Goal: Task Accomplishment & Management: Complete application form

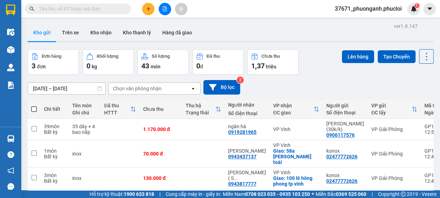
scroll to position [157, 0]
click at [149, 10] on icon "plus" at bounding box center [148, 9] width 0 height 4
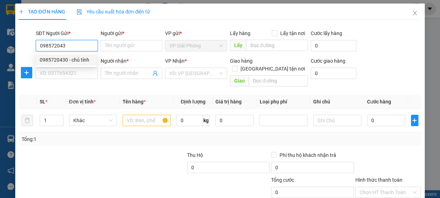
click at [83, 60] on div "0985720430 - chú tỉnh" at bounding box center [66, 60] width 52 height 8
type input "0985720430"
type input "chú tỉnh"
type input "0985720430"
click at [83, 67] on div "SĐT Người Nhận *" at bounding box center [67, 62] width 62 height 11
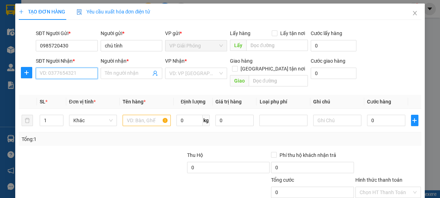
click at [82, 74] on input "SĐT Người Nhận *" at bounding box center [67, 73] width 62 height 11
click at [81, 88] on div "0972003599 - C HỒNG" at bounding box center [66, 88] width 52 height 8
type input "0972003599"
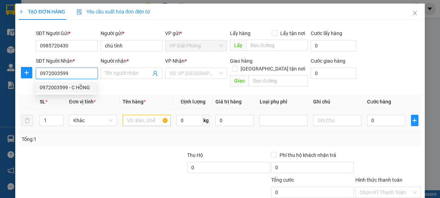
type input "C HỒNG"
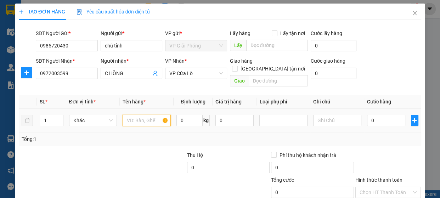
click at [134, 115] on input "text" at bounding box center [147, 120] width 48 height 11
click at [78, 76] on input "0972003599" at bounding box center [67, 73] width 62 height 11
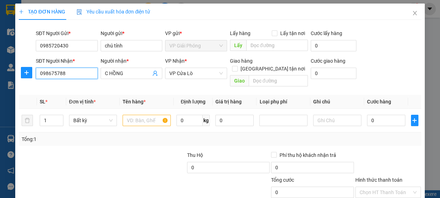
type input "0986757889"
click at [83, 91] on div "0986757889 - anh thông" at bounding box center [67, 88] width 55 height 8
type input "anh thông"
type input "0986757889"
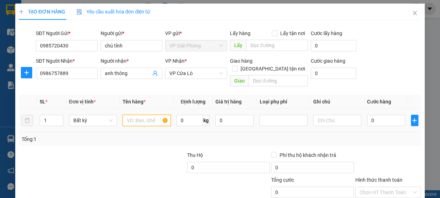
click at [151, 115] on input "text" at bounding box center [147, 120] width 48 height 11
type input "hh"
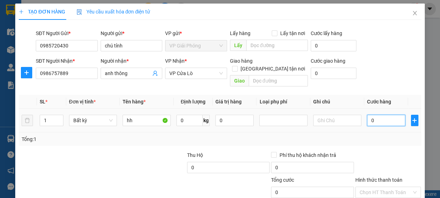
click at [381, 115] on input "0" at bounding box center [386, 120] width 38 height 11
type input "3"
type input "30"
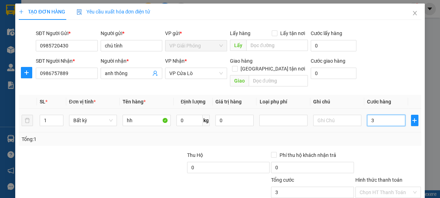
type input "30"
type input "300"
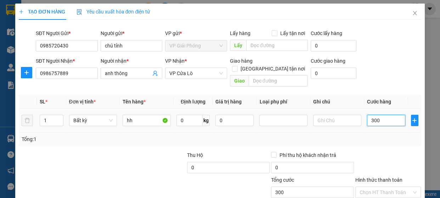
type input "3.000"
type input "30.000"
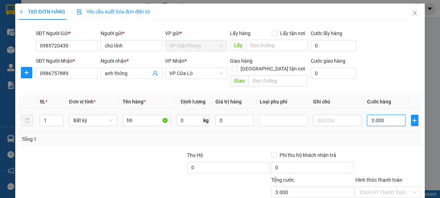
type input "30.000"
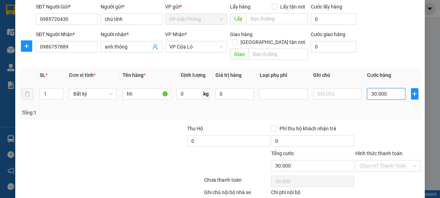
scroll to position [61, 0]
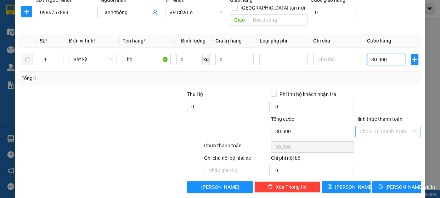
type input "30.000"
click at [388, 126] on input "Hình thức thanh toán" at bounding box center [386, 131] width 52 height 11
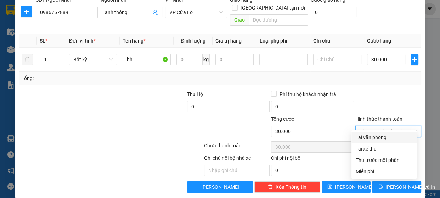
click at [384, 137] on div "Tại văn phòng" at bounding box center [384, 138] width 57 height 8
type input "0"
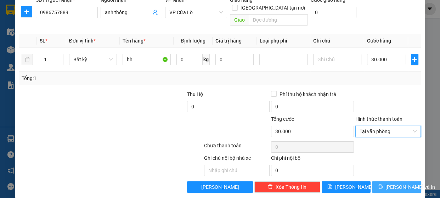
click at [393, 183] on span "[PERSON_NAME] và In" at bounding box center [411, 187] width 50 height 8
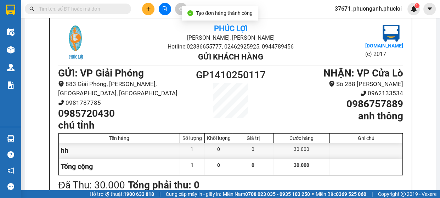
scroll to position [46, 0]
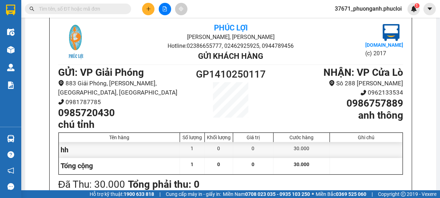
click at [83, 107] on h1 "0985720430" at bounding box center [122, 113] width 129 height 12
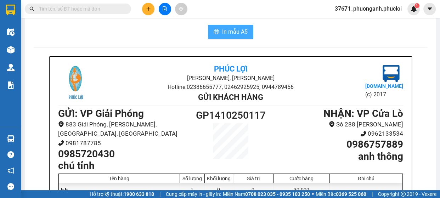
scroll to position [0, 0]
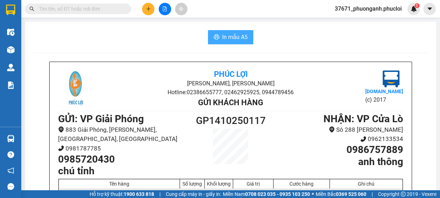
click at [236, 37] on span "In mẫu A5" at bounding box center [235, 37] width 26 height 9
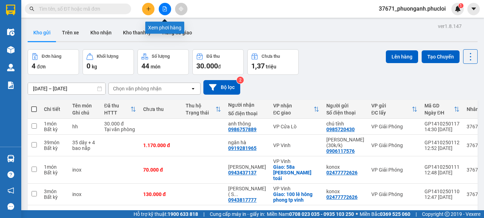
click at [167, 10] on icon "file-add" at bounding box center [164, 8] width 5 height 5
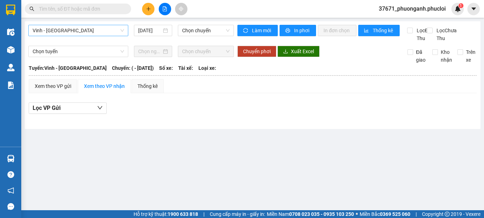
click at [115, 32] on span "Vinh - [GEOGRAPHIC_DATA]" at bounding box center [78, 30] width 91 height 11
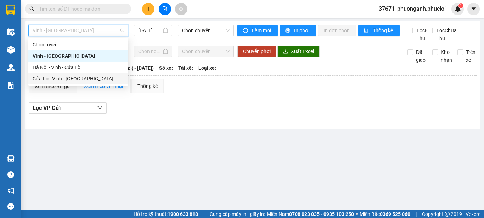
click at [96, 82] on div "Cửa Lò - Vinh - [GEOGRAPHIC_DATA]" at bounding box center [78, 79] width 91 height 8
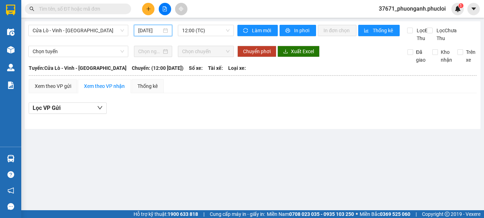
click at [146, 32] on input "[DATE]" at bounding box center [149, 31] width 23 height 8
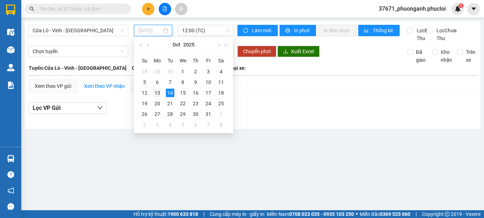
click at [154, 93] on div "13" at bounding box center [157, 93] width 9 height 9
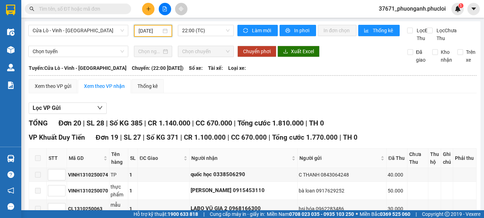
click at [147, 32] on input "[DATE]" at bounding box center [150, 31] width 23 height 8
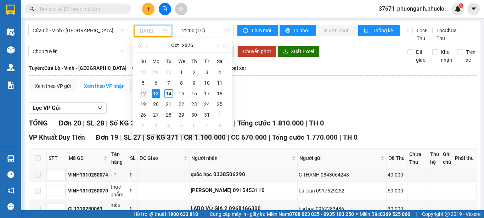
click at [146, 93] on div "12" at bounding box center [143, 93] width 9 height 9
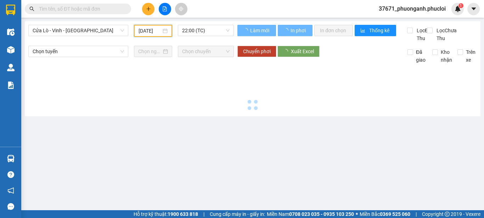
type input "[DATE]"
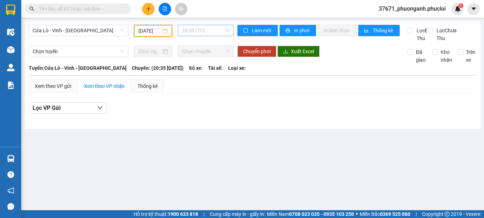
click at [202, 31] on span "20:35 (TC)" at bounding box center [206, 30] width 48 height 11
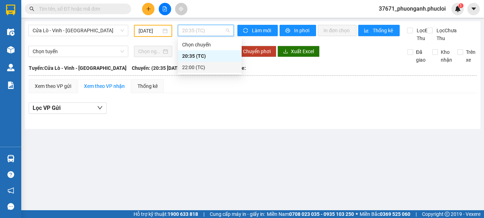
click at [198, 68] on div "22:00 (TC)" at bounding box center [209, 67] width 55 height 8
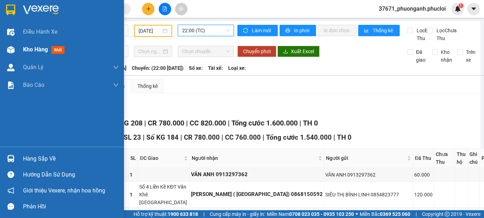
click at [41, 55] on div "Kho hàng mới" at bounding box center [71, 50] width 96 height 18
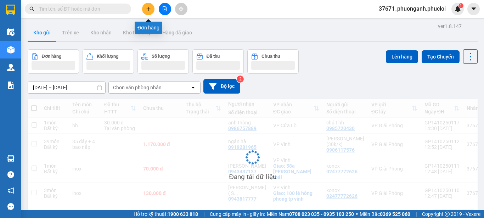
click at [149, 12] on button at bounding box center [148, 9] width 12 height 12
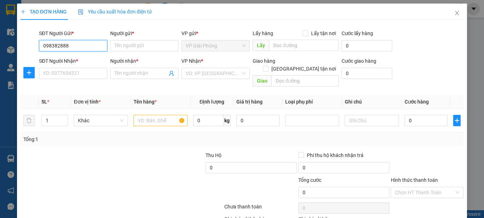
type input "0983828886"
drag, startPoint x: 85, startPoint y: 56, endPoint x: 87, endPoint y: 62, distance: 6.7
click at [85, 57] on div "0983828886 - [PERSON_NAME]" at bounding box center [78, 60] width 70 height 8
type input "mai nhữ lương"
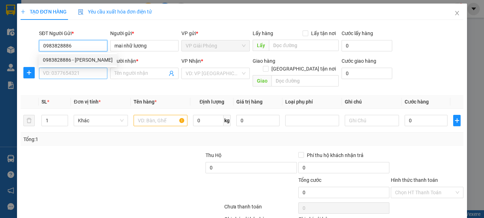
type input "0983828886"
click at [92, 74] on input "SĐT Người Nhận *" at bounding box center [73, 73] width 68 height 11
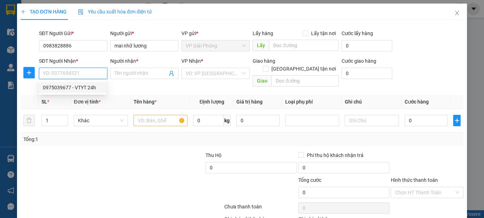
click at [96, 89] on div "0975039677 - VTYT 24h" at bounding box center [72, 88] width 59 height 8
type input "0975039677"
click at [144, 118] on input "text" at bounding box center [161, 120] width 54 height 11
type input "VTYT 24h"
checkbox input "true"
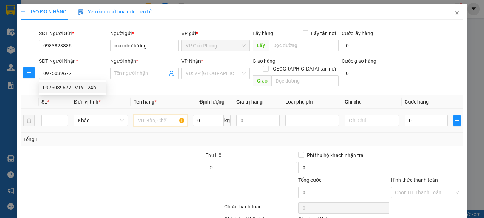
type input "171 [PERSON_NAME]"
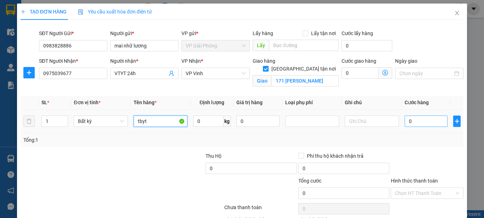
type input "tbyt"
click at [421, 125] on input "0" at bounding box center [426, 121] width 43 height 11
type input "3"
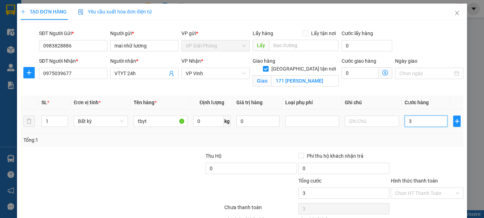
type input "30"
type input "300"
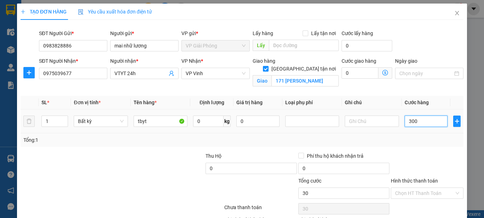
type input "300"
type input "3.000"
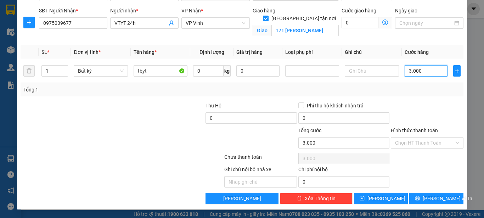
type input "300"
type input "30"
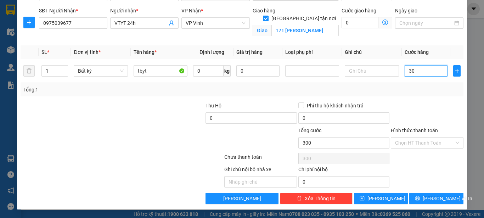
type input "30"
type input "3"
type input "0"
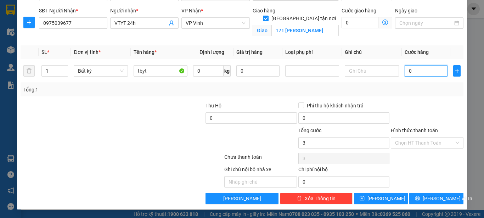
type input "0"
type input "04"
type input "4"
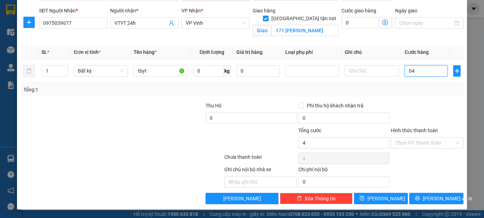
type input "040"
type input "40"
type input "0.400"
type input "400"
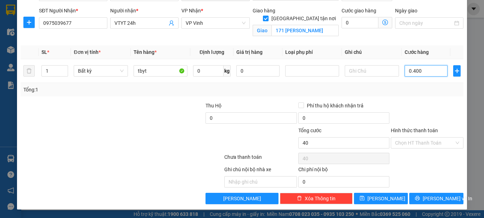
type input "400"
type input "04.000"
type input "4.000"
type input "040.000"
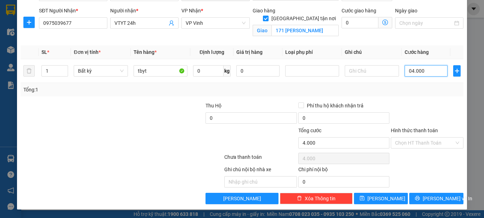
type input "40.000"
click at [422, 138] on input "Hình thức thanh toán" at bounding box center [424, 143] width 59 height 11
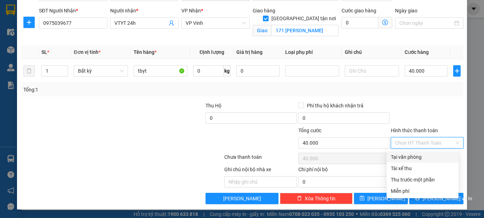
click at [420, 157] on div "Tại văn phòng" at bounding box center [422, 157] width 63 height 8
type input "0"
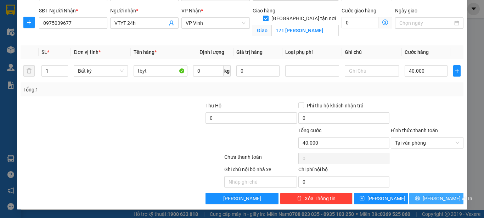
click at [423, 193] on button "[PERSON_NAME] và In" at bounding box center [437, 198] width 54 height 11
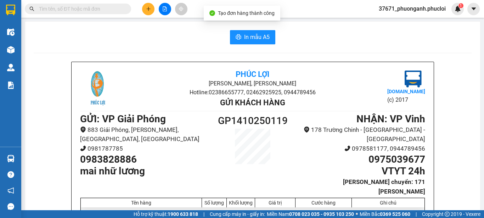
click at [250, 45] on div "In mẫu A5 Phúc Lợi Đường [PERSON_NAME], Phường Nghi Hương Hotline: 02386655777,…" at bounding box center [252, 198] width 455 height 352
click at [257, 43] on button "In mẫu A5" at bounding box center [252, 37] width 45 height 14
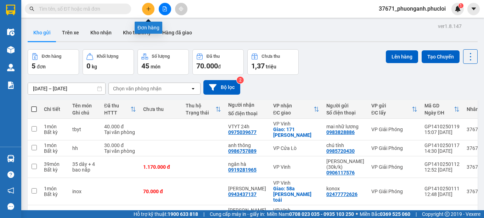
click at [150, 7] on icon "plus" at bounding box center [148, 8] width 5 height 5
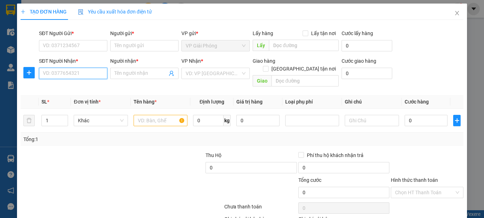
drag, startPoint x: 92, startPoint y: 78, endPoint x: 81, endPoint y: 77, distance: 11.4
click at [90, 78] on input "SĐT Người Nhận *" at bounding box center [73, 73] width 68 height 11
click at [84, 91] on div "0941551913 - A THANH" at bounding box center [72, 88] width 59 height 8
type input "0941551913"
type input "A THANH"
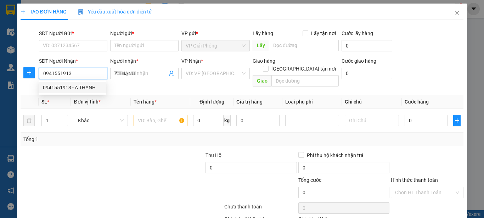
checkbox input "true"
type input "159 [PERSON_NAME]"
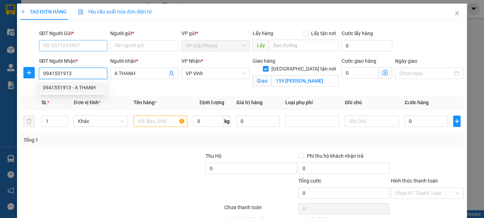
type input "0941551913"
click at [84, 51] on input "SĐT Người Gửi *" at bounding box center [73, 45] width 68 height 11
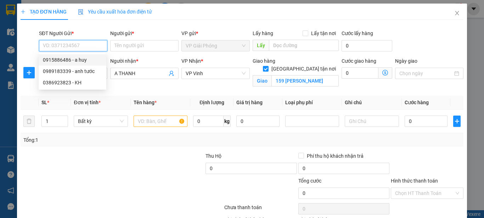
drag, startPoint x: 86, startPoint y: 57, endPoint x: 160, endPoint y: 113, distance: 93.4
click at [87, 57] on div "0915886486 - a huy" at bounding box center [72, 60] width 59 height 8
type input "0915886486"
type input "a huy"
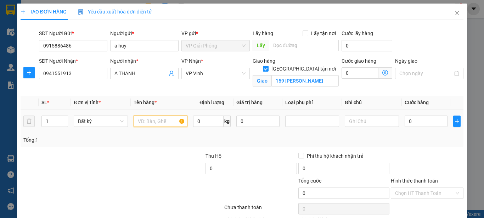
click at [156, 121] on input "text" at bounding box center [161, 121] width 54 height 11
type input "hq"
drag, startPoint x: 410, startPoint y: 123, endPoint x: 393, endPoint y: 113, distance: 20.3
click at [410, 122] on input "0" at bounding box center [426, 121] width 43 height 11
type input "3"
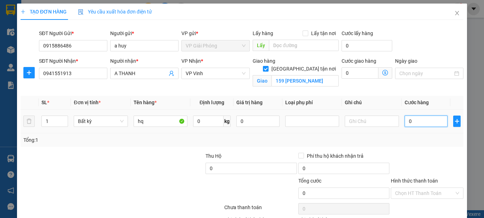
type input "3"
type input "30"
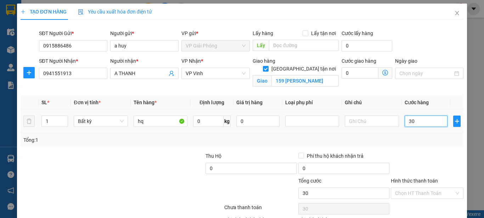
type input "300"
type input "3.000"
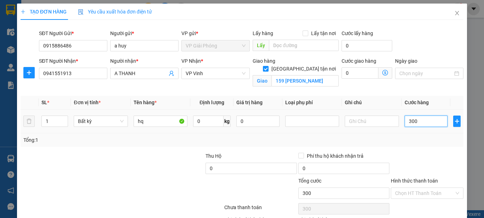
type input "3.000"
type input "30.000"
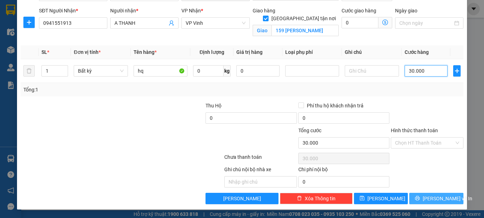
type input "30.000"
click at [420, 198] on icon "printer" at bounding box center [417, 198] width 5 height 5
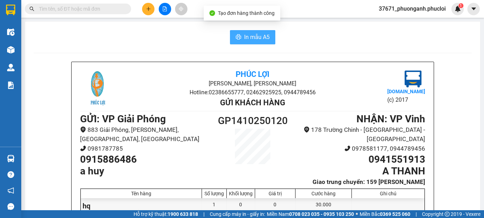
click at [265, 38] on span "In mẫu A5" at bounding box center [257, 37] width 26 height 9
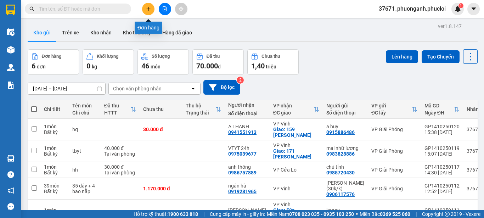
click at [147, 12] on button at bounding box center [148, 9] width 12 height 12
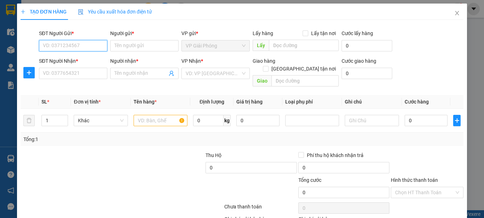
click at [85, 46] on input "SĐT Người Gửi *" at bounding box center [73, 45] width 68 height 11
type input "0852619910"
click at [89, 58] on div "0852619910 - [PERSON_NAME]" at bounding box center [78, 60] width 70 height 8
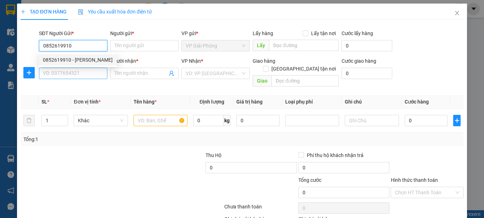
type input "PHƯƠNG ANH"
type input "0852619910"
click at [89, 72] on input "SĐT Người Nhận *" at bounding box center [73, 73] width 68 height 11
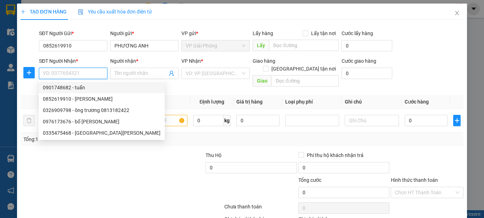
click at [91, 85] on div "0901748682 - tuấn" at bounding box center [102, 88] width 118 height 8
type input "0901748682"
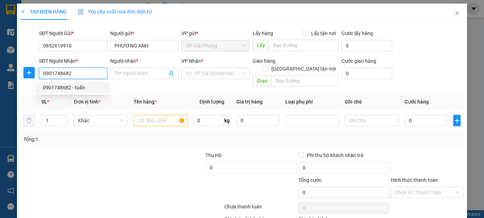
type input "tuấn"
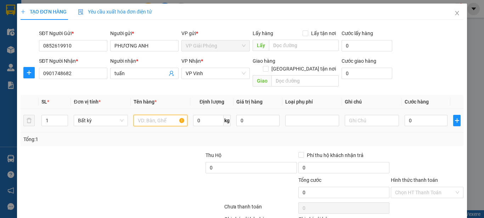
click at [142, 116] on input "text" at bounding box center [161, 120] width 54 height 11
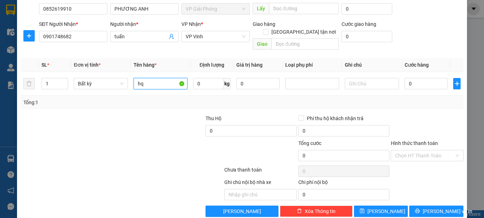
scroll to position [42, 0]
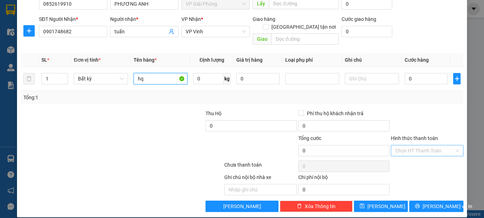
type input "hq"
click at [417, 145] on input "Hình thức thanh toán" at bounding box center [424, 150] width 59 height 11
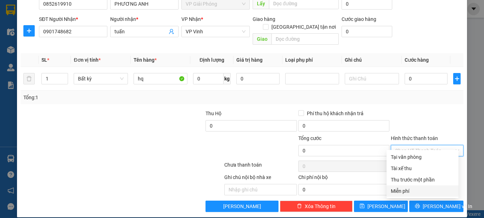
click at [418, 191] on div "Miễn phí" at bounding box center [422, 191] width 63 height 8
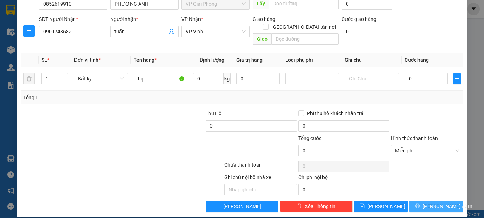
click at [425, 198] on button "[PERSON_NAME] và In" at bounding box center [437, 206] width 54 height 11
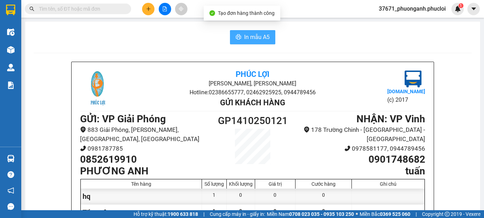
click at [253, 35] on span "In mẫu A5" at bounding box center [257, 37] width 26 height 9
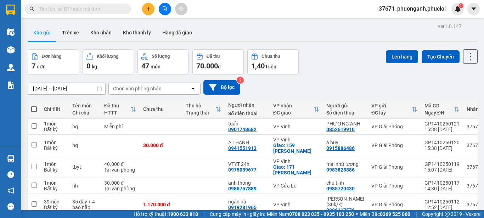
click at [149, 5] on button at bounding box center [148, 9] width 12 height 12
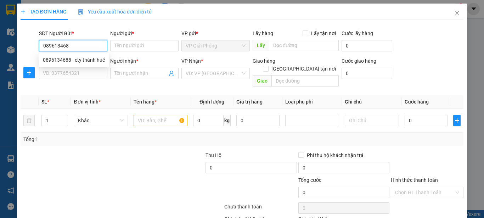
type input "0896134688"
click at [81, 57] on div "0896134688 - cty thành huế" at bounding box center [74, 60] width 62 height 8
type input "cty thành [GEOGRAPHIC_DATA]"
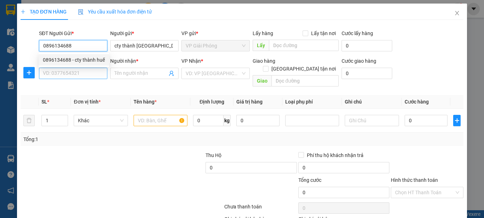
type input "0896134688"
click at [82, 73] on input "SĐT Người Nhận *" at bounding box center [73, 73] width 68 height 11
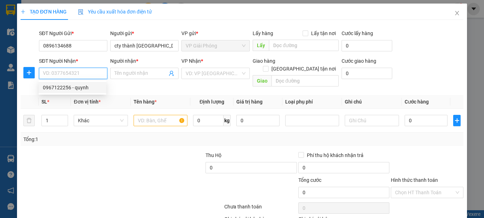
click at [96, 87] on div "0967122256 - quynh" at bounding box center [72, 88] width 59 height 8
type input "0967122256"
type input "quynh"
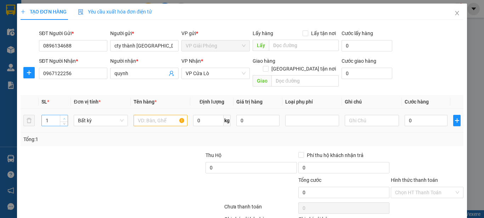
type input "2"
click at [65, 115] on span "Increase Value" at bounding box center [64, 118] width 8 height 6
click at [162, 115] on input "text" at bounding box center [161, 120] width 54 height 11
type input "hq"
click at [407, 115] on input "0" at bounding box center [426, 120] width 43 height 11
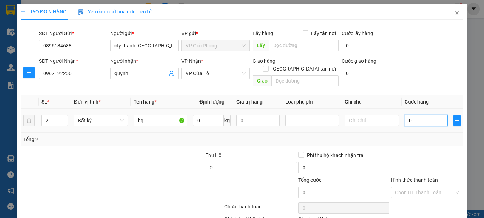
type input "7"
type input "70"
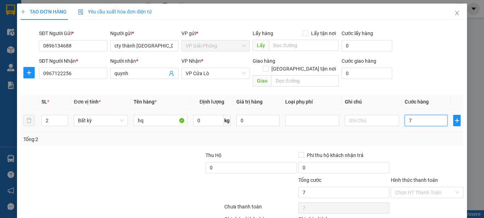
type input "70"
type input "700"
type input "7.000"
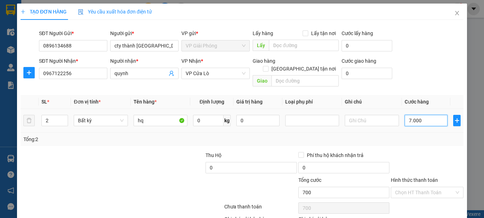
type input "7.000"
type input "70.000"
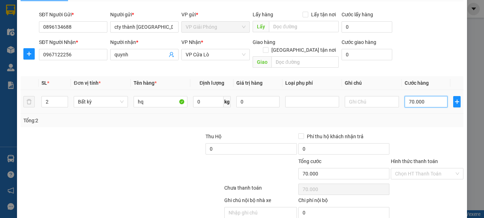
scroll to position [35, 0]
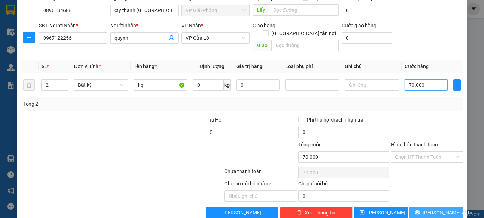
type input "70.000"
click at [427, 198] on button "[PERSON_NAME] và In" at bounding box center [437, 212] width 54 height 11
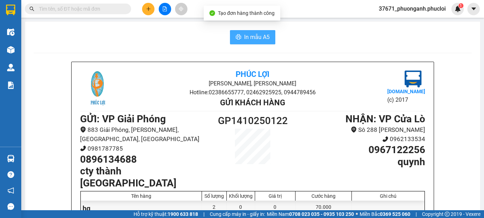
click at [258, 43] on button "In mẫu A5" at bounding box center [252, 37] width 45 height 14
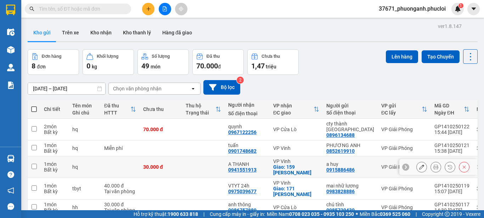
click at [349, 164] on div "a huy" at bounding box center [351, 164] width 48 height 6
checkbox input "true"
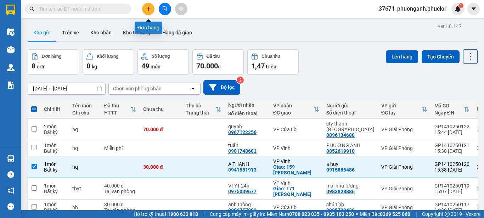
click at [147, 5] on button at bounding box center [148, 9] width 12 height 12
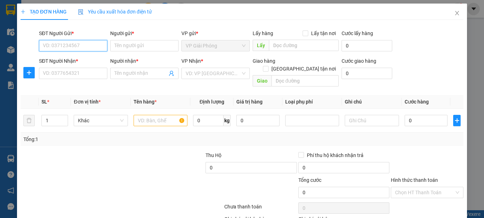
click at [78, 43] on input "SĐT Người Gửi *" at bounding box center [73, 45] width 68 height 11
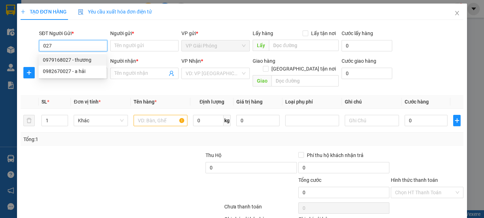
click at [70, 59] on div "0979168027 - thương" at bounding box center [72, 60] width 59 height 8
type input "0979168027"
type input "thương"
type input "0979168027"
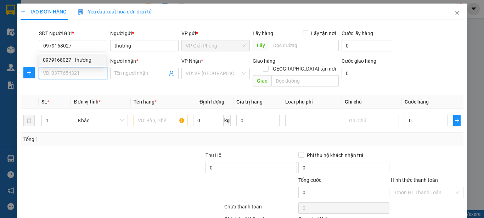
click at [79, 75] on input "SĐT Người Nhận *" at bounding box center [73, 73] width 68 height 11
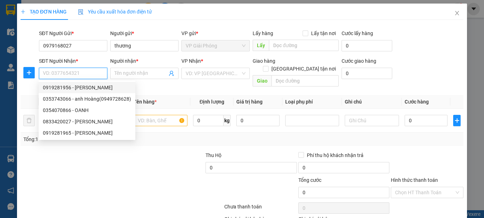
click at [83, 86] on div "0919281956 - [PERSON_NAME]" at bounding box center [87, 88] width 88 height 8
type input "0919281956"
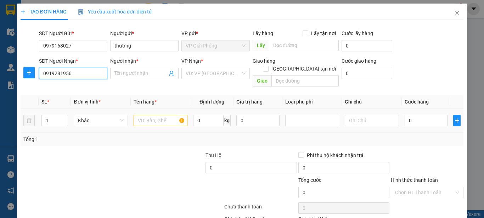
type input "NGÂN HÀ"
click at [163, 115] on input "text" at bounding box center [161, 120] width 54 height 11
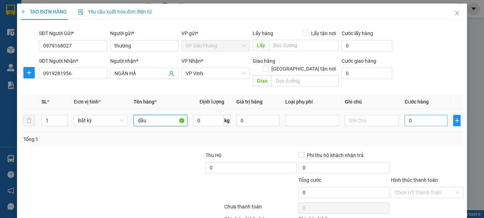
type input "dầu"
click at [421, 115] on input "0" at bounding box center [426, 120] width 43 height 11
type input "3"
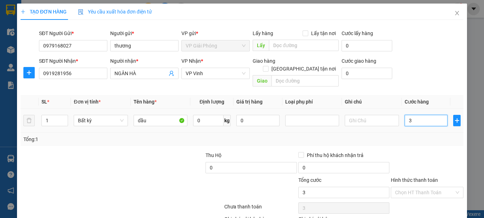
type input "30"
type input "300"
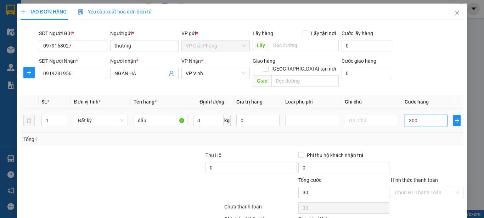
type input "300"
type input "3.000"
type input "30.000"
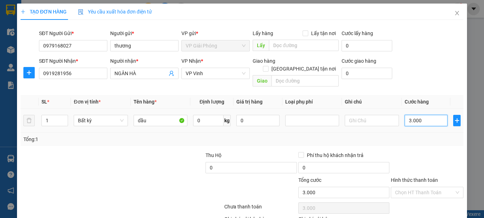
type input "30.000"
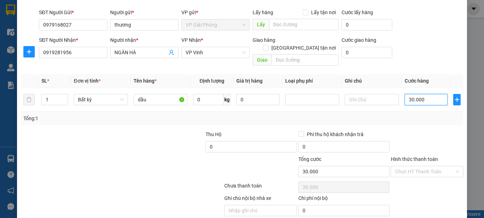
scroll to position [42, 0]
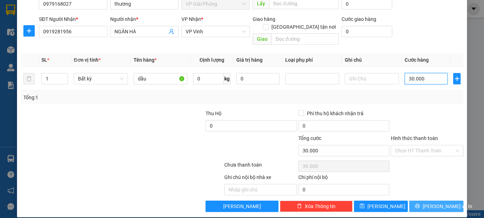
type input "30.000"
click at [425, 198] on button "[PERSON_NAME] và In" at bounding box center [437, 206] width 54 height 11
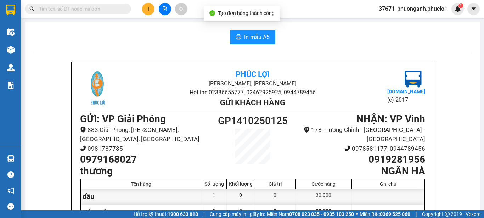
click at [256, 29] on div "In mẫu A5 Phúc Lợi [GEOGRAPHIC_DATA][PERSON_NAME], Phường Nghi Hương Hotline: 0…" at bounding box center [252, 188] width 455 height 333
click at [256, 37] on span "In mẫu A5" at bounding box center [257, 37] width 26 height 9
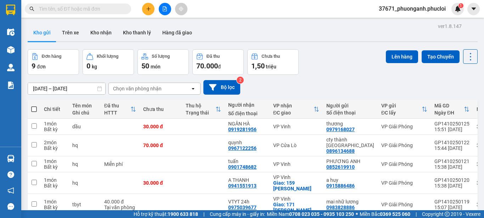
click at [150, 12] on button at bounding box center [148, 9] width 12 height 12
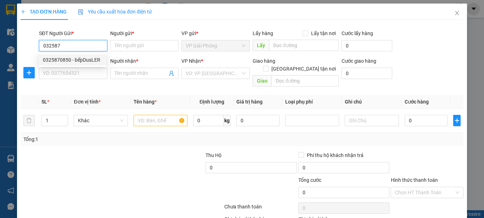
click at [65, 58] on div "0325870850 - bếpDusLER" at bounding box center [72, 60] width 59 height 8
type input "0325870850"
type input "bếpDusLER"
type input "0325870850"
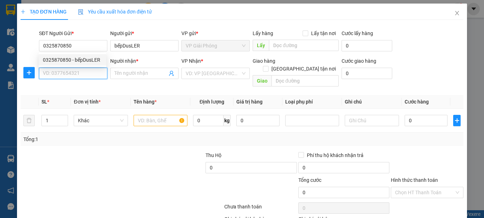
click at [67, 75] on input "SĐT Người Nhận *" at bounding box center [73, 73] width 68 height 11
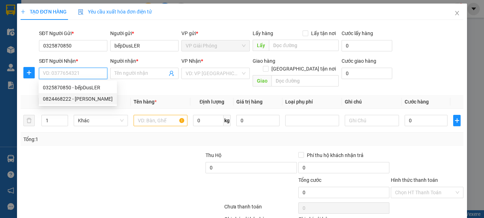
drag, startPoint x: 67, startPoint y: 85, endPoint x: 67, endPoint y: 96, distance: 11.3
click at [67, 96] on div "0325870850 - bếpDusLER 0824468222 - [PERSON_NAME]" at bounding box center [78, 93] width 78 height 23
click at [67, 96] on div "0824468222 - [PERSON_NAME]" at bounding box center [78, 99] width 70 height 8
type input "0824468222"
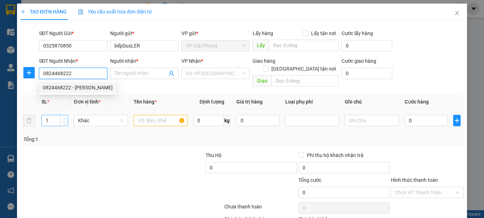
type input "Khánh"
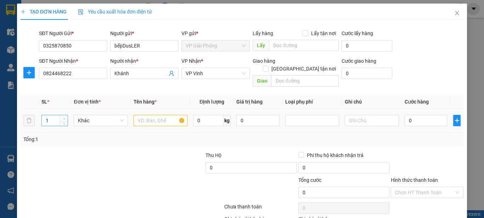
click at [66, 117] on span "up" at bounding box center [64, 119] width 4 height 4
type input "2"
click at [146, 115] on input "text" at bounding box center [161, 120] width 54 height 11
type input "bếp"
click at [420, 115] on input "0" at bounding box center [426, 120] width 43 height 11
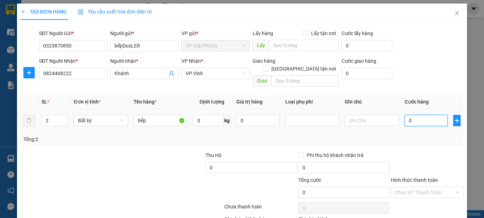
type input "8"
type input "80"
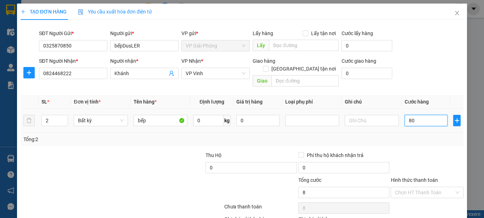
type input "80"
type input "800"
type input "8.000"
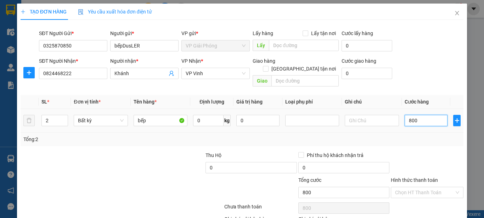
type input "8.000"
type input "80.000"
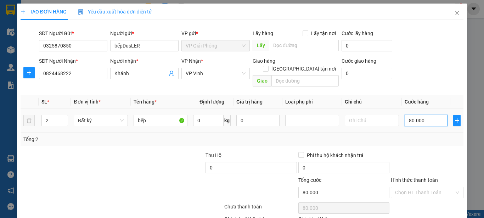
scroll to position [42, 0]
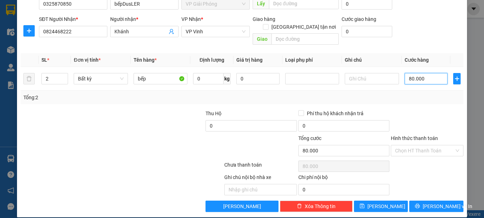
type input "80.000"
click at [426, 137] on div "Hình thức thanh toán" at bounding box center [427, 139] width 73 height 11
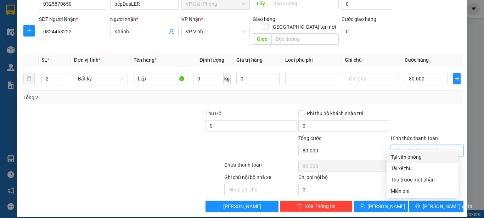
click at [426, 145] on input "Hình thức thanh toán" at bounding box center [424, 150] width 59 height 11
click at [424, 154] on div "Tại văn phòng" at bounding box center [422, 157] width 63 height 8
type input "0"
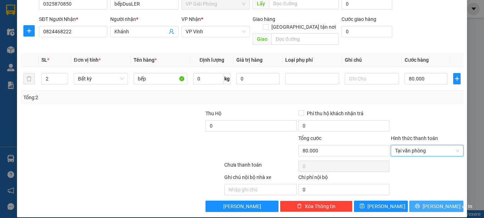
click at [426, 198] on span "[PERSON_NAME] và In" at bounding box center [448, 207] width 50 height 8
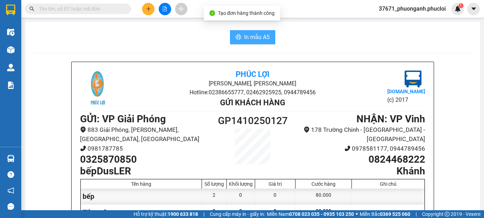
click at [249, 38] on span "In mẫu A5" at bounding box center [257, 37] width 26 height 9
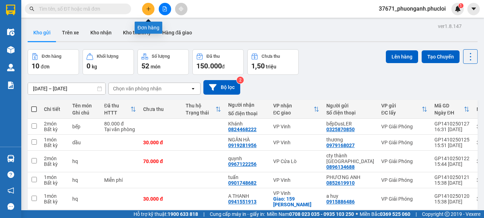
click at [147, 6] on icon "plus" at bounding box center [148, 8] width 5 height 5
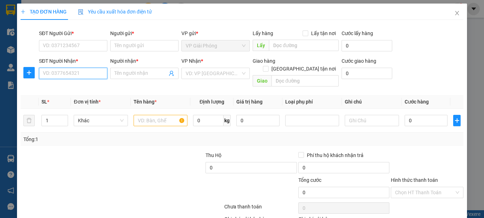
drag, startPoint x: 86, startPoint y: 76, endPoint x: 77, endPoint y: 59, distance: 19.2
click at [78, 61] on div "SĐT Người Nhận * VD: 0377654321" at bounding box center [73, 69] width 68 height 25
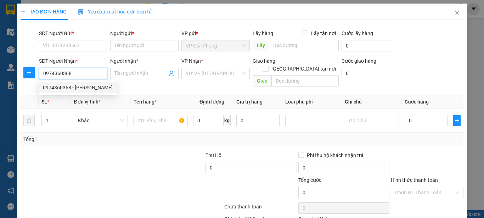
click at [81, 88] on div "0974360368 - [PERSON_NAME]" at bounding box center [78, 88] width 70 height 8
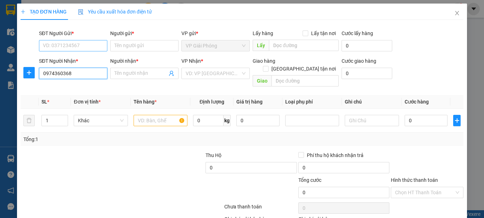
type input "0974360368"
click at [79, 45] on input "SĐT Người Gửi *" at bounding box center [73, 45] width 68 height 11
type input "[PERSON_NAME]"
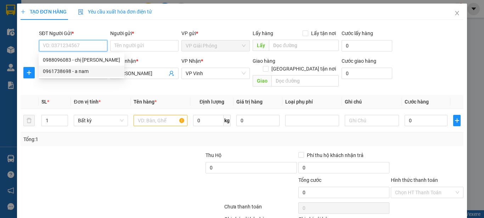
click at [83, 70] on div "0961738698 - a nam" at bounding box center [81, 71] width 77 height 8
type input "0961738698"
type input "a nam"
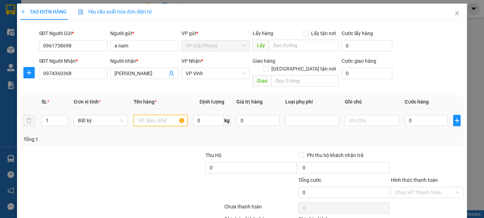
click at [167, 115] on input "text" at bounding box center [161, 120] width 54 height 11
type input "mp"
type input "3"
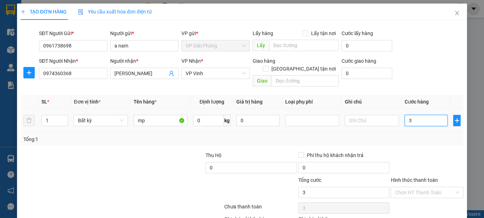
type input "35"
type input "350"
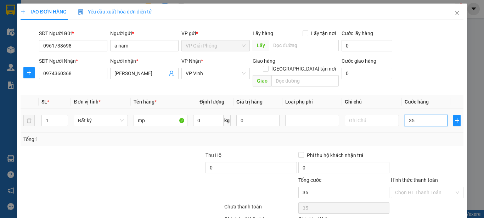
type input "350"
type input "3.500"
type input "35.000"
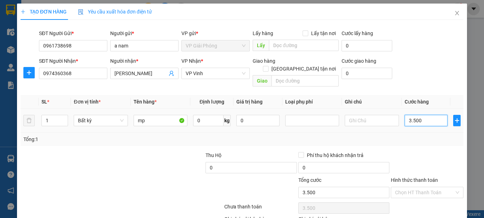
type input "35.000"
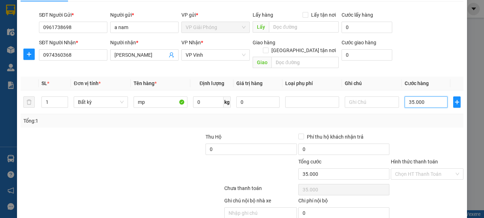
scroll to position [42, 0]
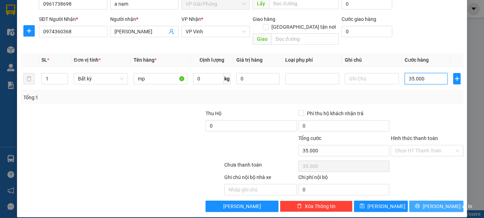
type input "35.000"
click at [424, 198] on button "[PERSON_NAME] và In" at bounding box center [437, 206] width 54 height 11
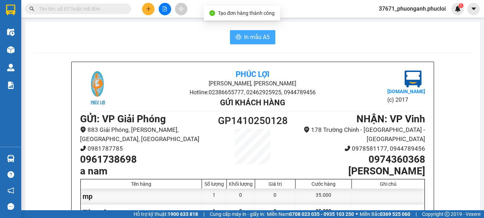
drag, startPoint x: 247, startPoint y: 26, endPoint x: 250, endPoint y: 33, distance: 8.0
click at [249, 29] on div "In mẫu A5 Phúc Lợi [GEOGRAPHIC_DATA][PERSON_NAME], Phường Nghi Hương Hotline: 0…" at bounding box center [252, 188] width 455 height 333
click at [250, 33] on span "In mẫu A5" at bounding box center [257, 37] width 26 height 9
